Goal: Check status: Check status

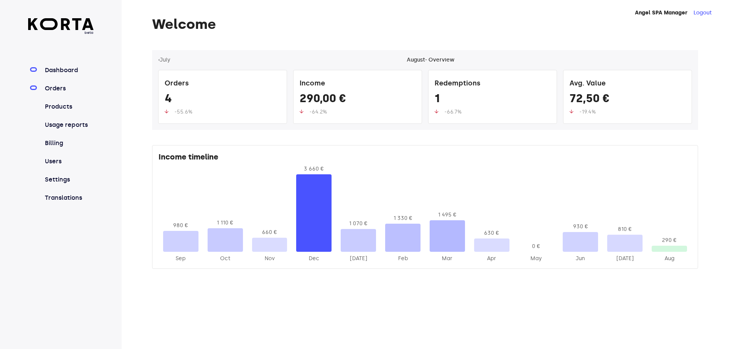
click at [66, 86] on link "Orders" at bounding box center [68, 88] width 51 height 9
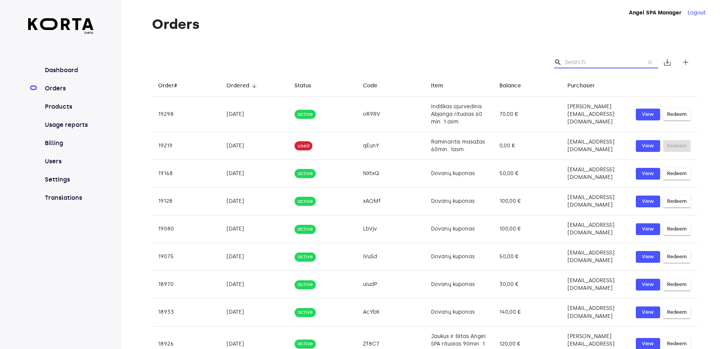
click at [579, 59] on input "Search" at bounding box center [602, 62] width 74 height 12
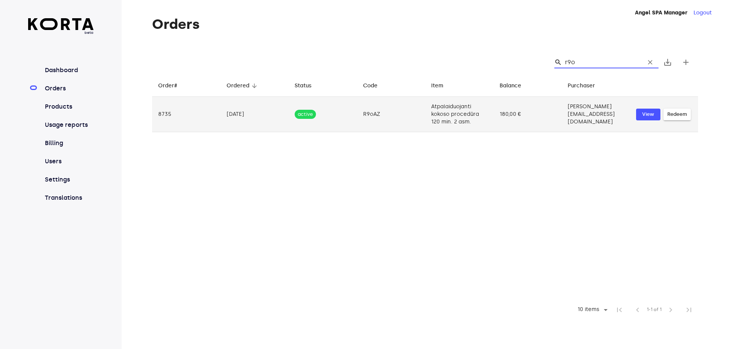
type input "r9o"
click at [493, 117] on td "180,00 €" at bounding box center [527, 114] width 68 height 35
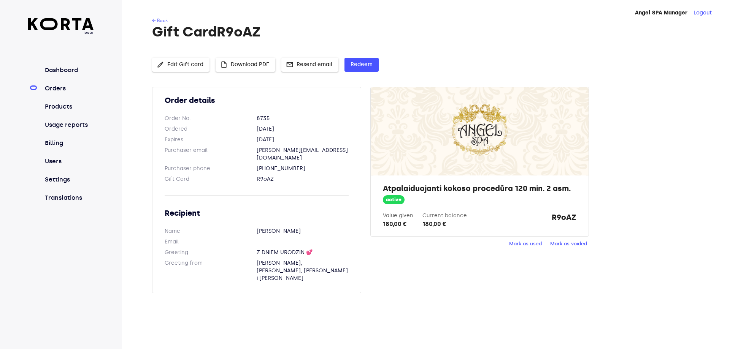
click at [517, 246] on span "Mark as used" at bounding box center [525, 244] width 33 height 9
